Goal: Task Accomplishment & Management: Manage account settings

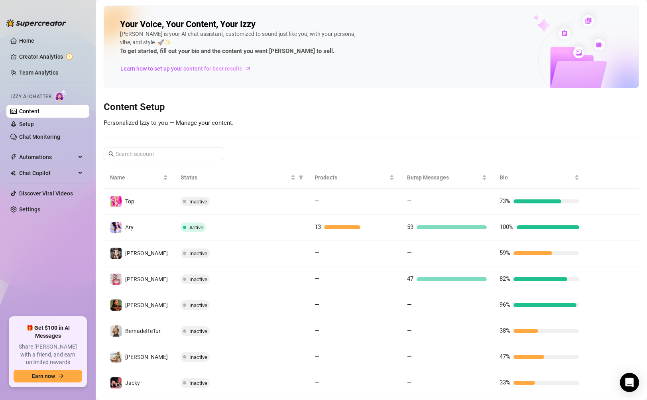
scroll to position [94, 0]
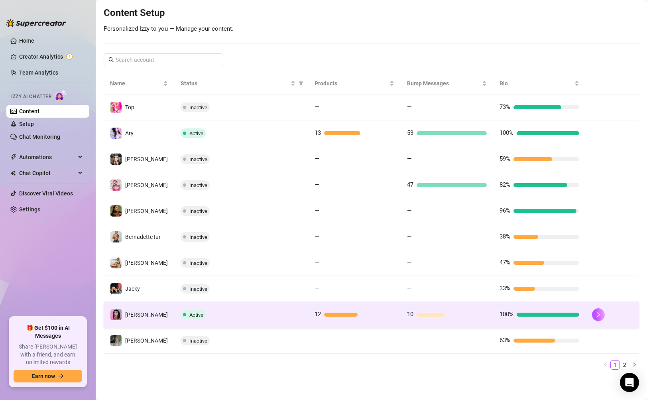
click at [198, 312] on span "Active" at bounding box center [193, 315] width 25 height 10
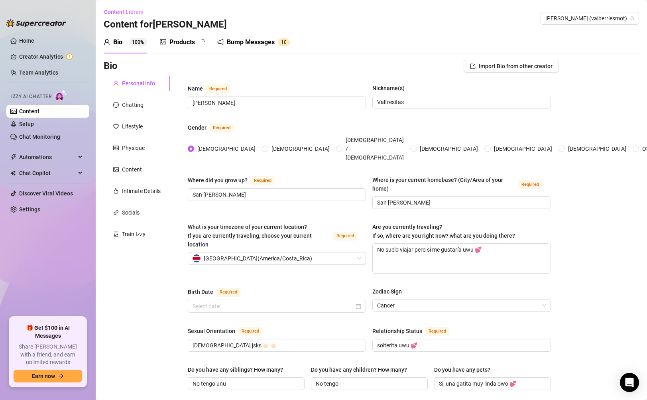
type input "[DATE]"
click at [31, 134] on link "Chat Monitoring" at bounding box center [39, 137] width 41 height 6
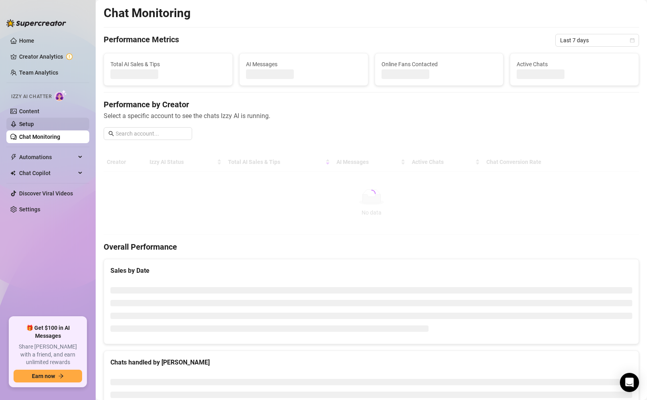
click at [33, 121] on link "Setup" at bounding box center [26, 124] width 15 height 6
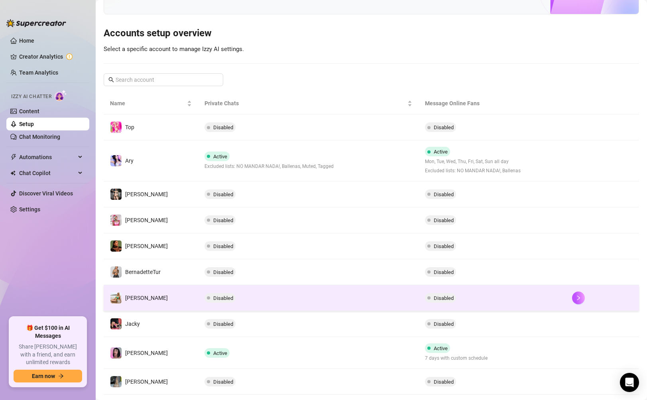
scroll to position [101, 0]
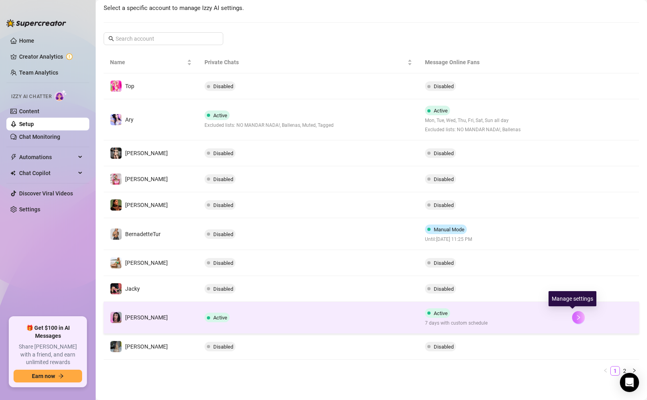
click at [575, 318] on button "button" at bounding box center [578, 317] width 13 height 13
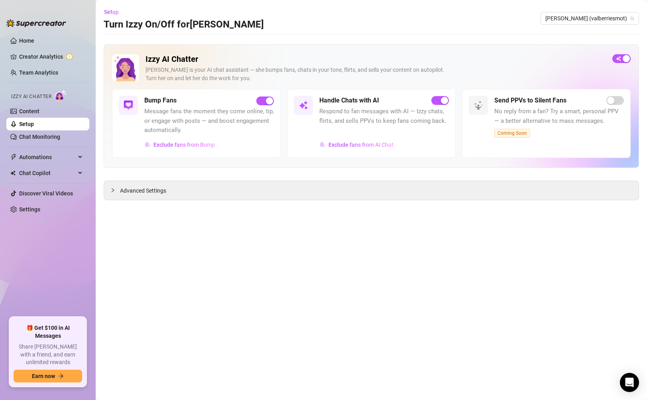
click at [634, 58] on div "Izzy AI Chatter [PERSON_NAME] is your AI chat assistant — she bumps fans, chats…" at bounding box center [371, 106] width 535 height 124
click at [630, 59] on span "button" at bounding box center [621, 58] width 18 height 9
click at [616, 58] on div "button" at bounding box center [616, 58] width 7 height 7
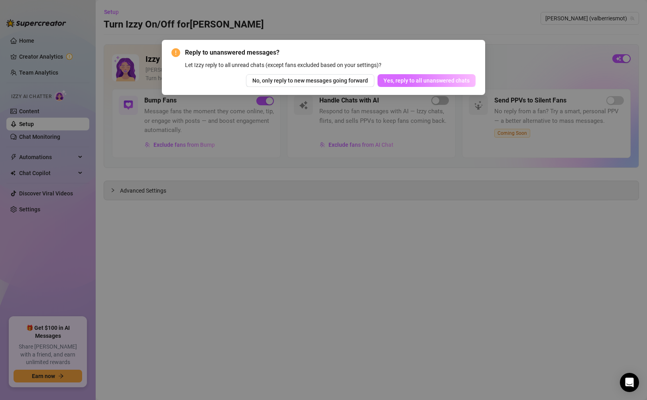
click at [419, 82] on span "Yes, reply to all unanswered chats" at bounding box center [426, 80] width 86 height 6
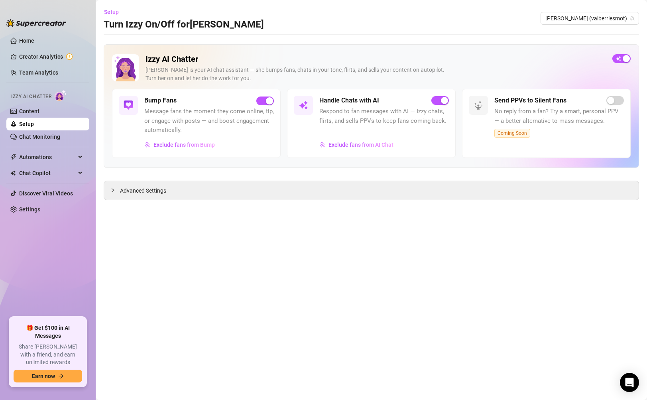
click at [45, 145] on ul "Home Creator Analytics Team Analytics Izzy AI Chatter Content Setup Chat Monito…" at bounding box center [47, 172] width 83 height 283
click at [41, 134] on link "Chat Monitoring" at bounding box center [39, 137] width 41 height 6
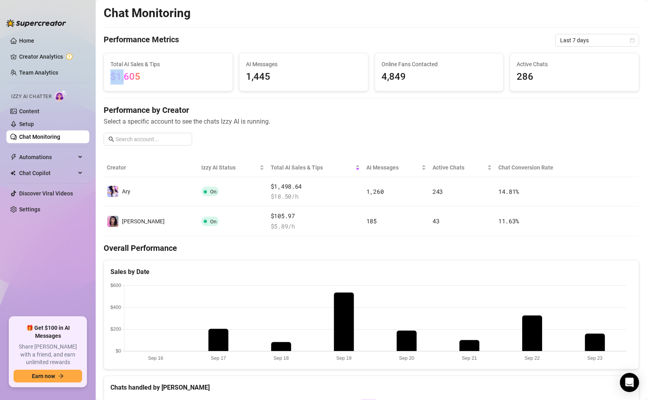
drag, startPoint x: 105, startPoint y: 76, endPoint x: 124, endPoint y: 75, distance: 18.8
click at [124, 75] on div "Total AI Sales & Tips $1,605" at bounding box center [168, 71] width 128 height 37
click at [209, 69] on div "Total AI Sales & Tips $1,605" at bounding box center [168, 72] width 116 height 25
drag, startPoint x: 109, startPoint y: 74, endPoint x: 159, endPoint y: 74, distance: 49.8
click at [159, 74] on div "Total AI Sales & Tips $1,605" at bounding box center [168, 71] width 128 height 37
